Goal: Task Accomplishment & Management: Complete application form

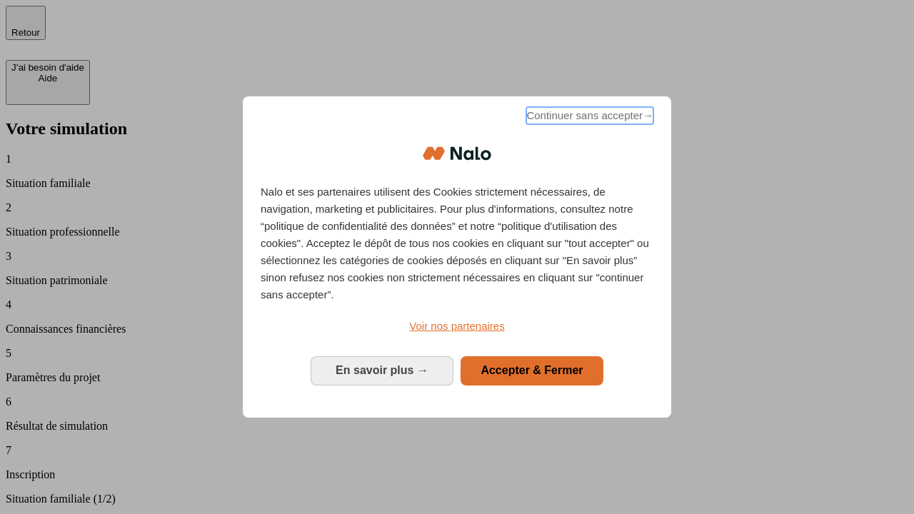
click at [589, 118] on span "Continuer sans accepter →" at bounding box center [589, 115] width 127 height 17
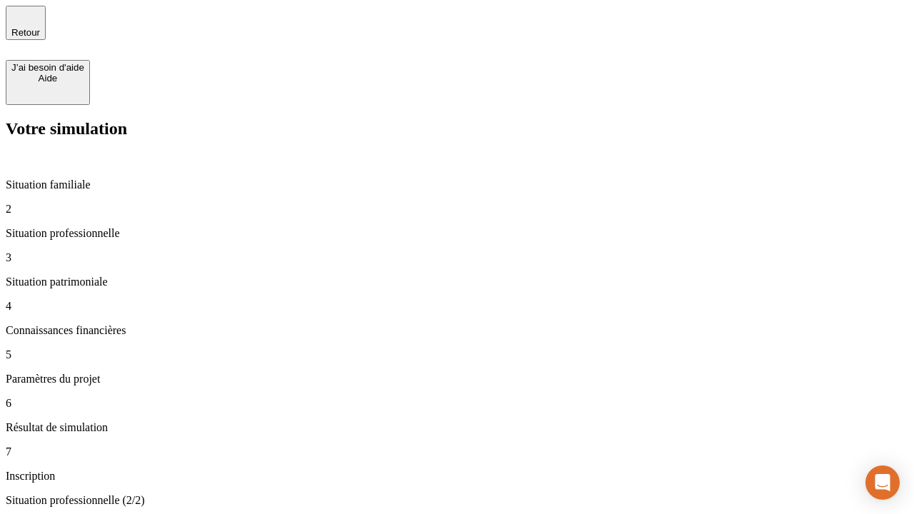
type input "30 000"
type input "40 000"
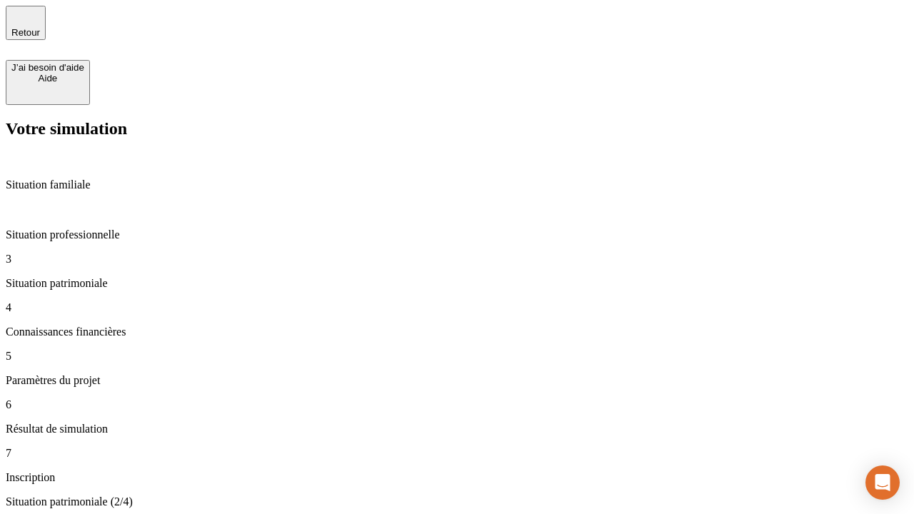
type input "1 100"
type input "20"
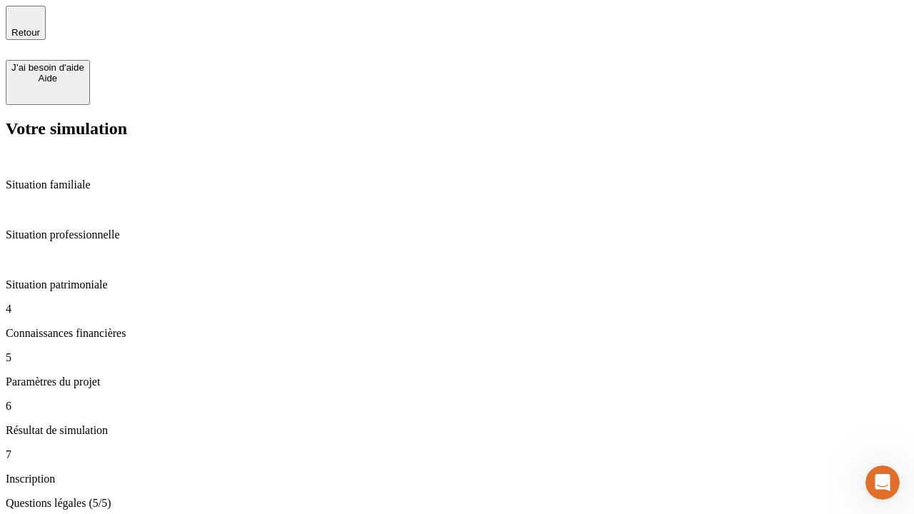
type input "40"
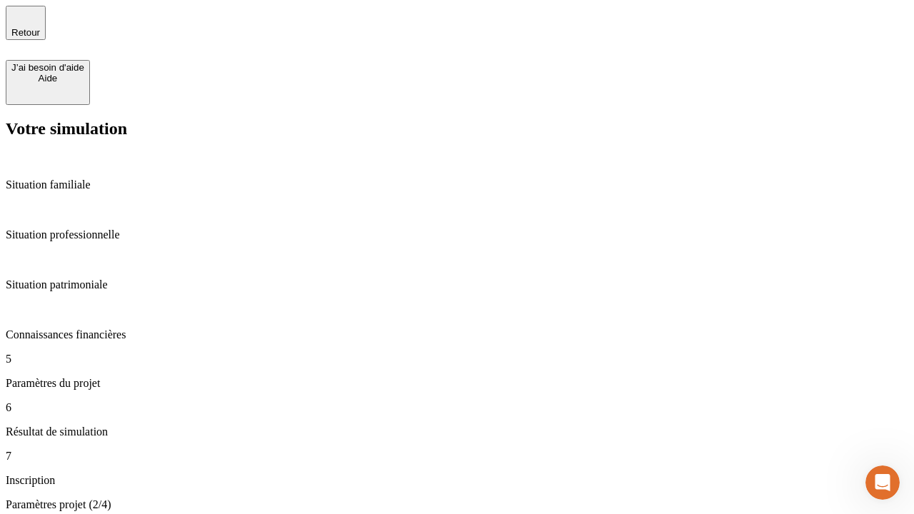
type input "62"
type input "50 000"
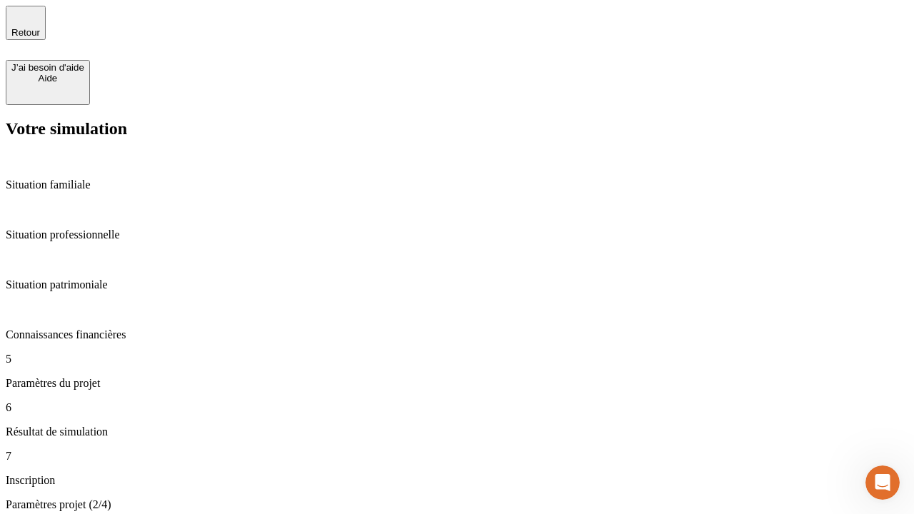
type input "640"
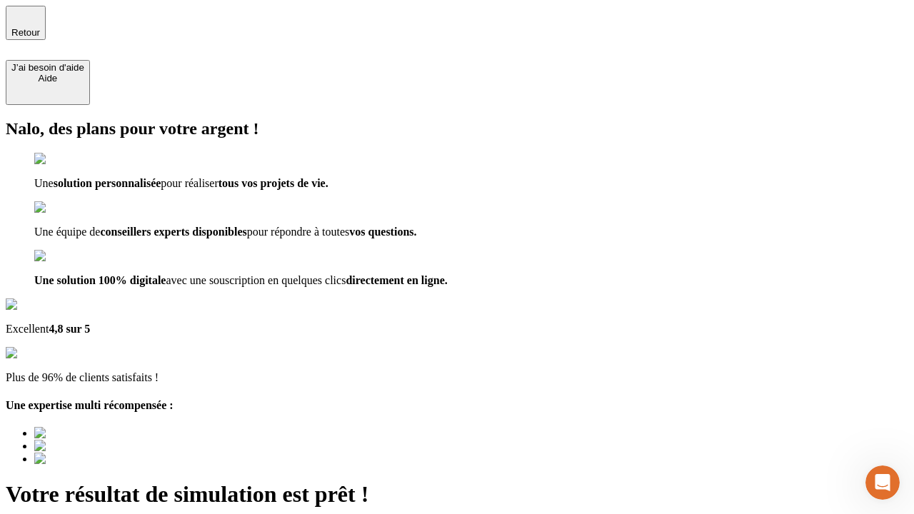
type input "[EMAIL_ADDRESS][DOMAIN_NAME]"
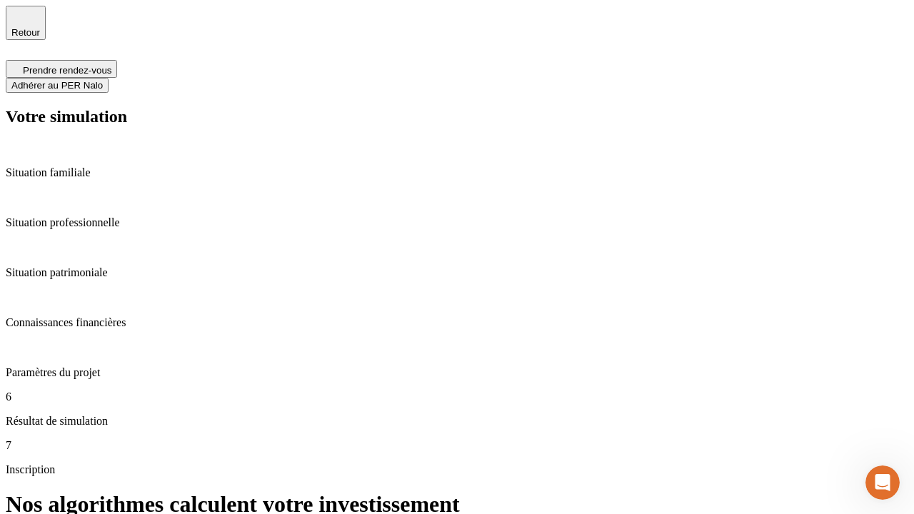
click at [103, 80] on span "Adhérer au PER Nalo" at bounding box center [56, 85] width 91 height 11
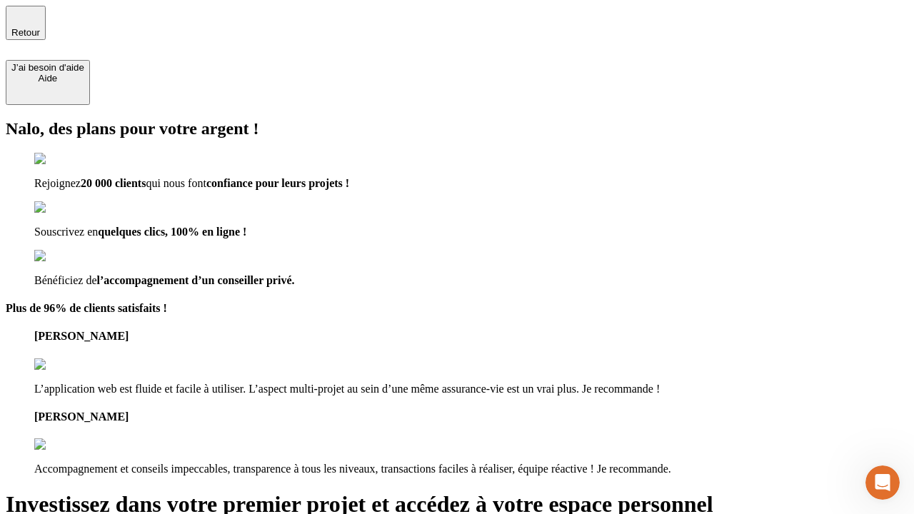
type input "[PERSON_NAME][EMAIL_ADDRESS][DOMAIN_NAME]"
